Goal: Task Accomplishment & Management: Manage account settings

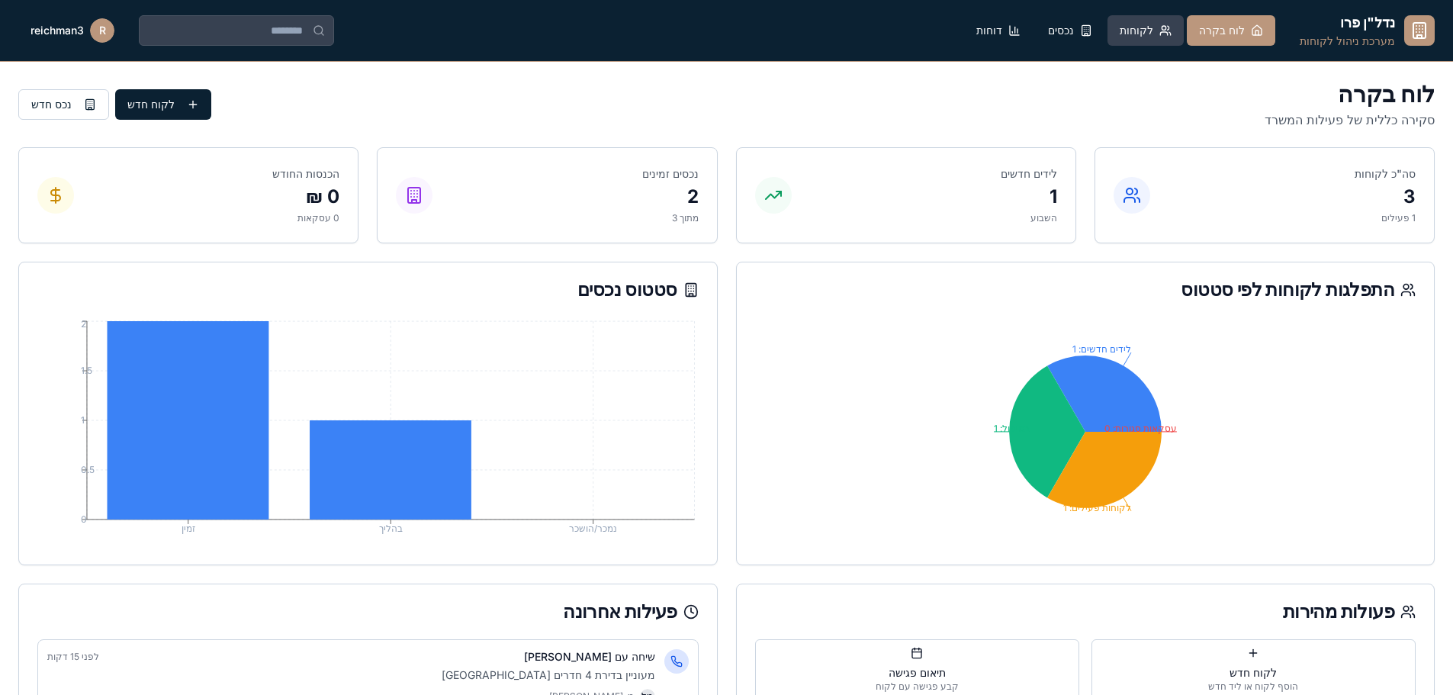
click at [1184, 34] on button "לקוחות" at bounding box center [1146, 30] width 76 height 31
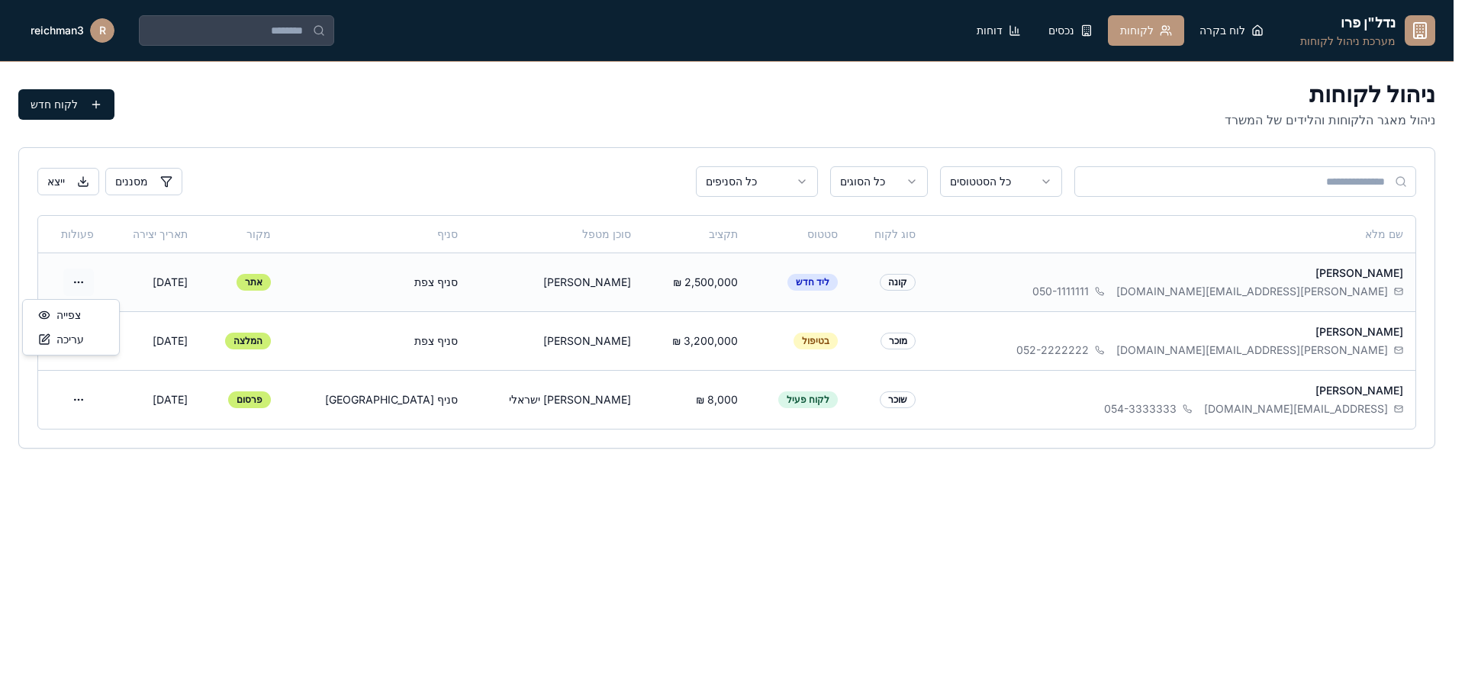
click at [108, 281] on html "נדל"ן פרו מערכת ניהול לקוחות לוח בקרה לקוחות נכסים דוחות R reichman3 ניהול לקוח…" at bounding box center [732, 348] width 1465 height 696
click at [86, 317] on div "צפייה" at bounding box center [71, 315] width 90 height 24
click at [108, 285] on html "נדל"ן פרו מערכת ניהול לקוחות לוח בקרה לקוחות נכסים דוחות R reichman3 ניהול לקוח…" at bounding box center [732, 348] width 1465 height 696
click at [72, 346] on div "עריכה" at bounding box center [71, 339] width 90 height 24
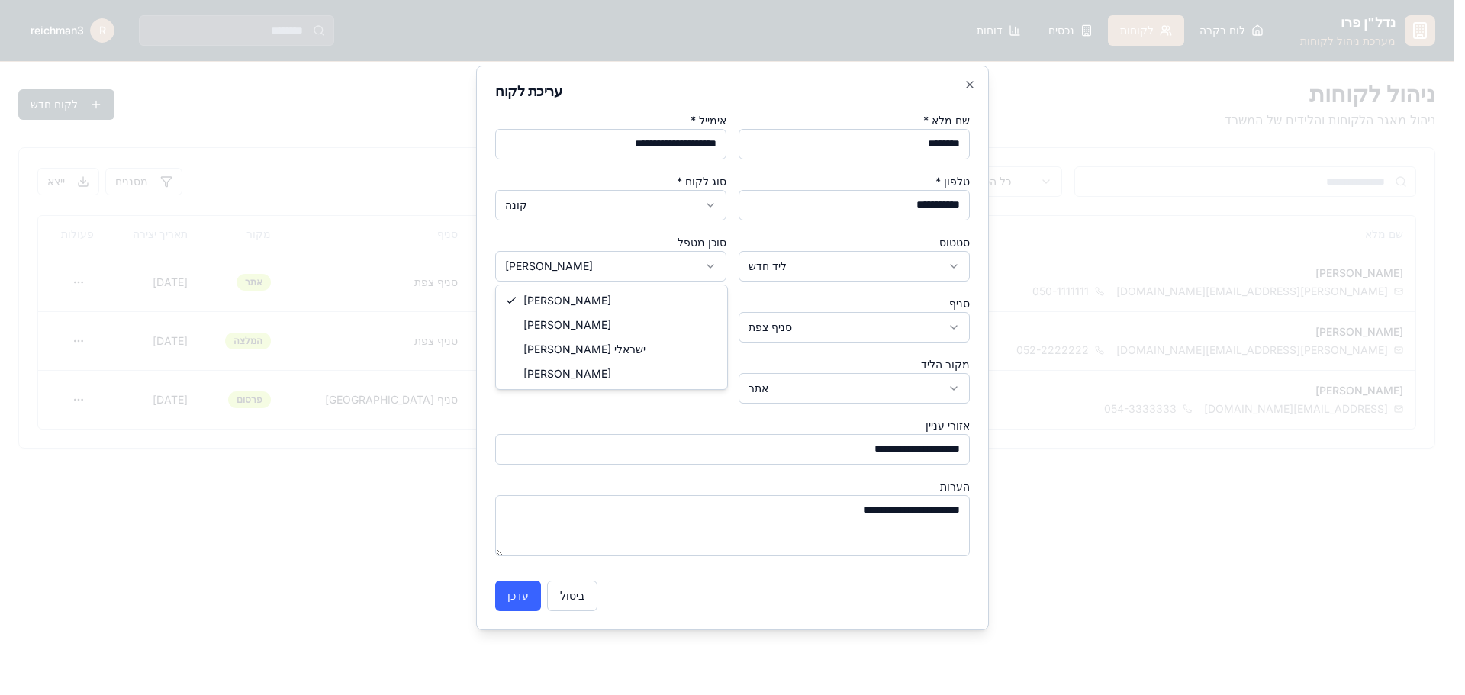
click at [687, 270] on body "**********" at bounding box center [726, 348] width 1453 height 696
